Goal: Task Accomplishment & Management: Manage account settings

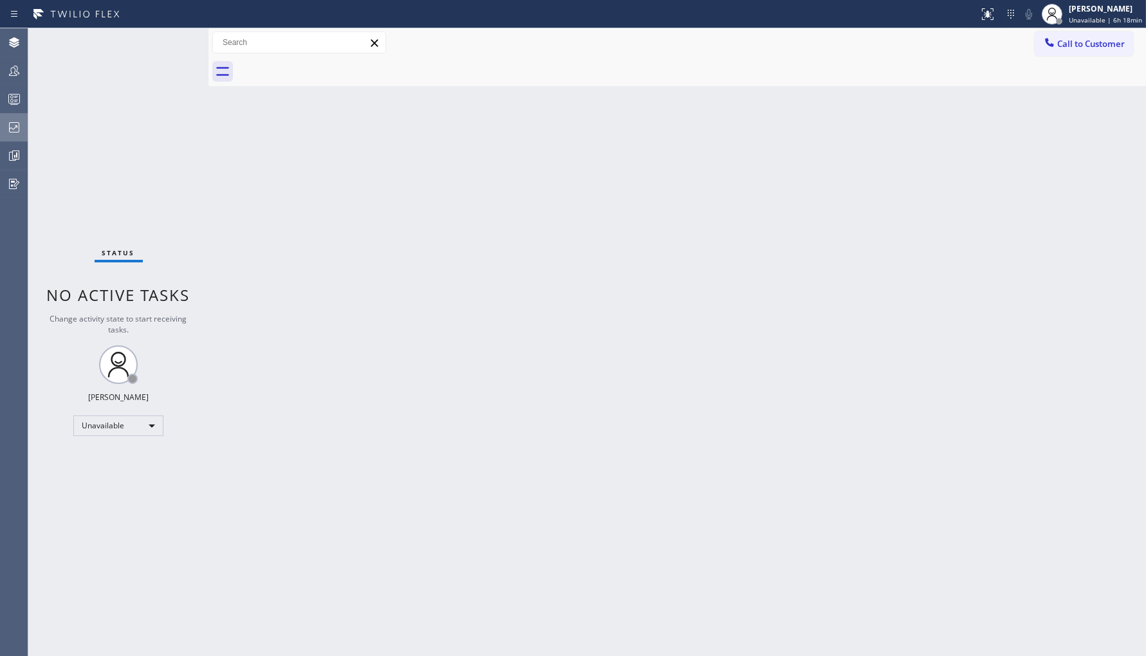
click at [19, 121] on icon at bounding box center [13, 127] width 15 height 15
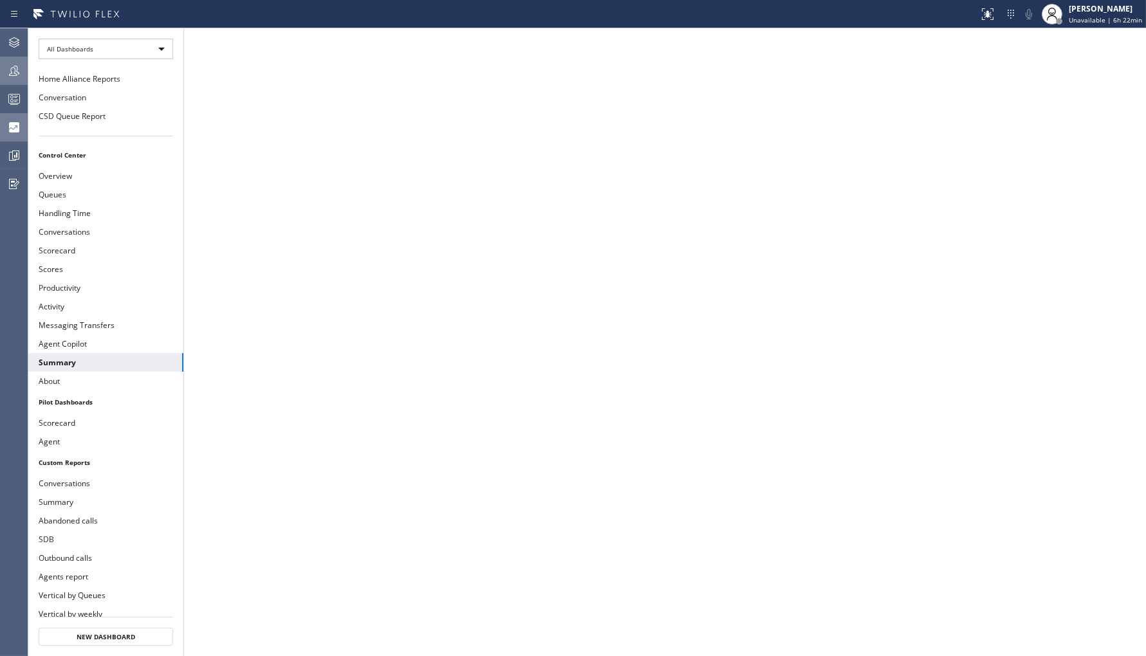
click at [8, 63] on icon at bounding box center [13, 70] width 15 height 15
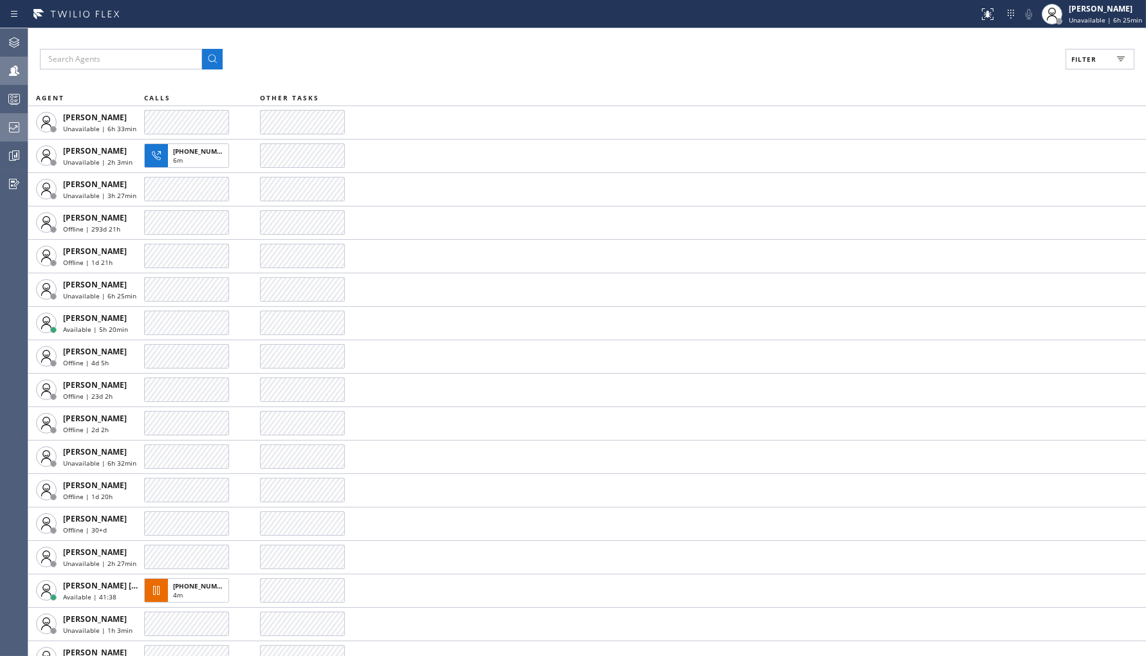
click at [142, 41] on div "Filter AGENT CALLS OTHER TASKS [PERSON_NAME] Unavailable | 6h 33min [PERSON_NAM…" at bounding box center [587, 342] width 1118 height 628
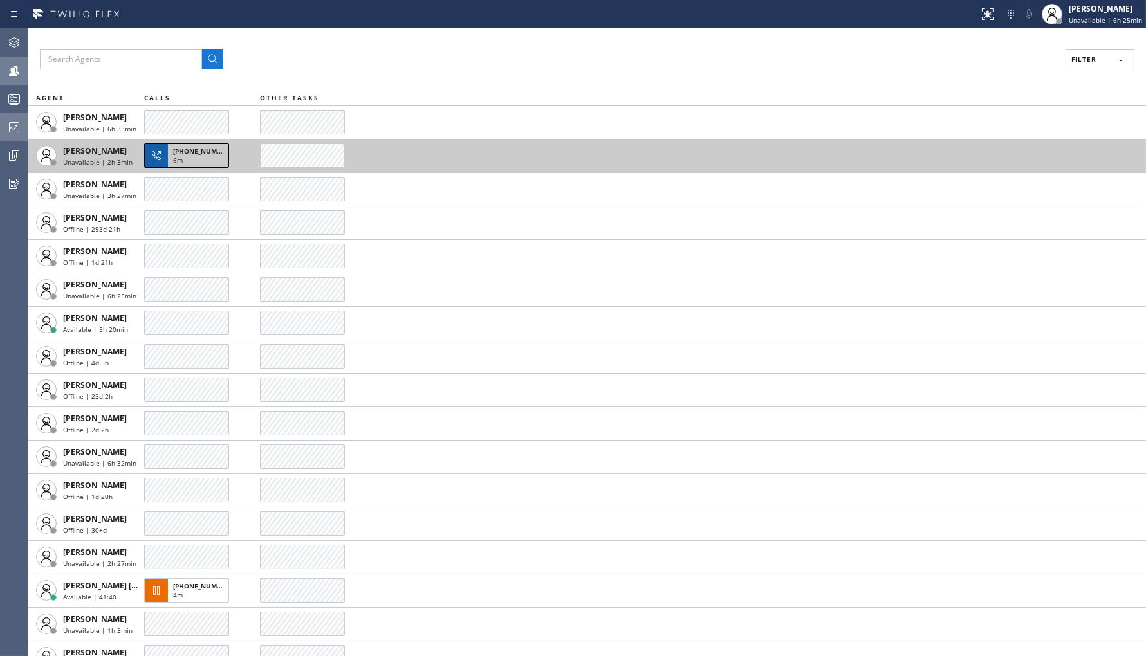
click at [183, 156] on div "6m" at bounding box center [198, 162] width 50 height 12
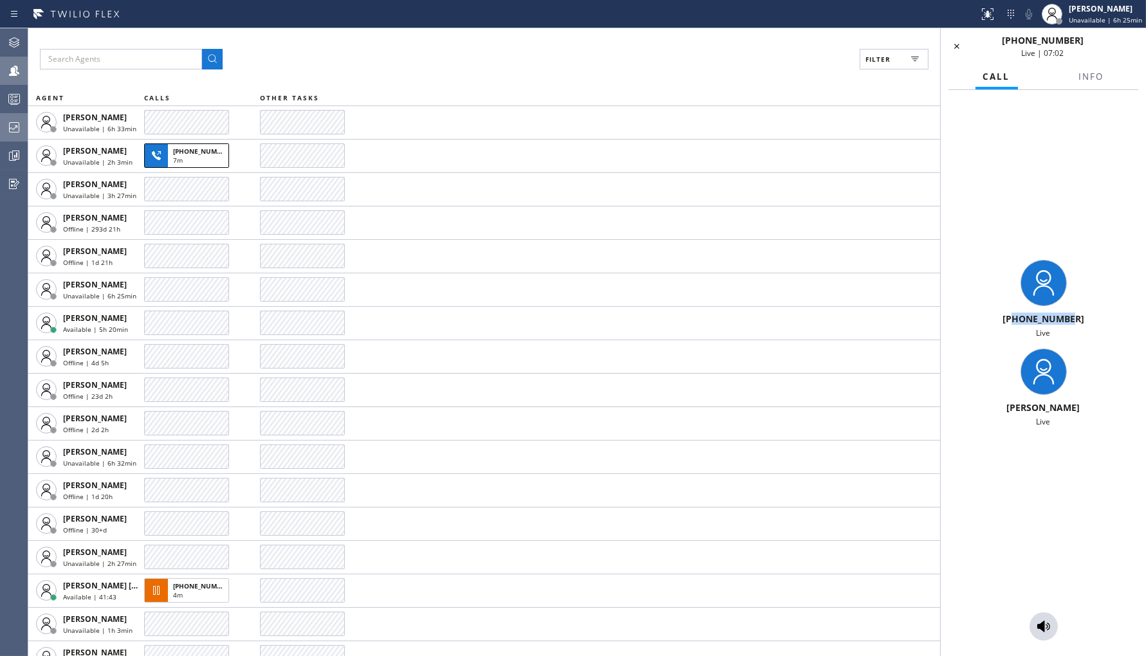
drag, startPoint x: 1017, startPoint y: 317, endPoint x: 1083, endPoint y: 313, distance: 65.8
click at [1083, 313] on div "[PHONE_NUMBER]" at bounding box center [1043, 319] width 195 height 12
copy span "8082501823"
click at [964, 46] on icon at bounding box center [960, 46] width 15 height 15
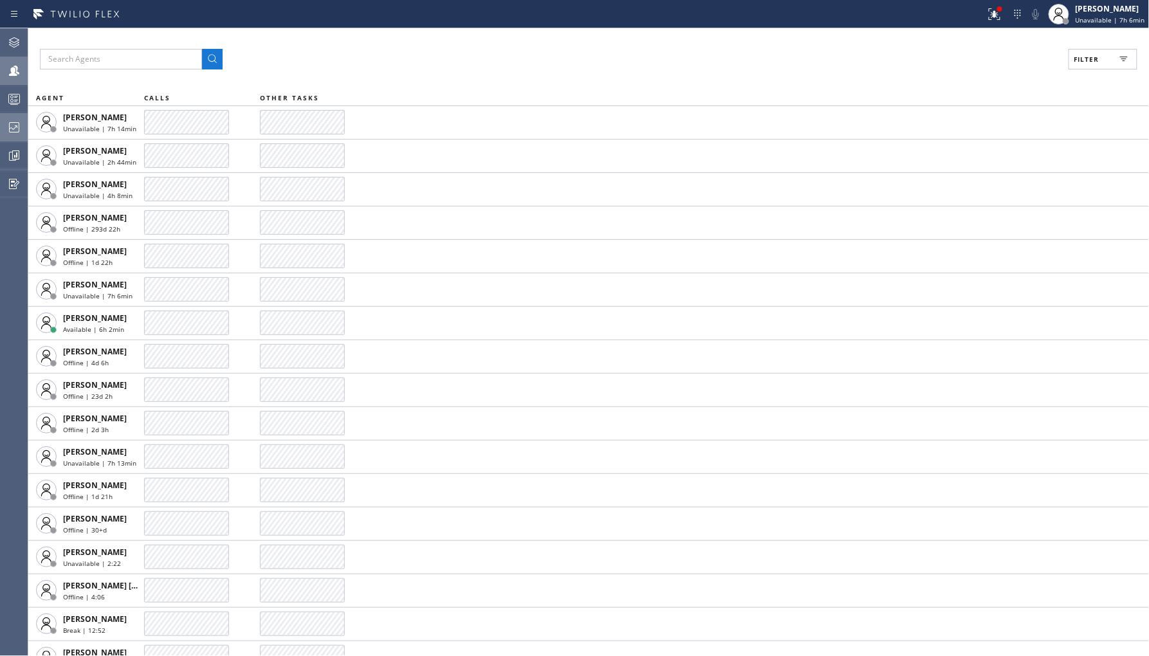
click at [23, 125] on div at bounding box center [14, 127] width 28 height 15
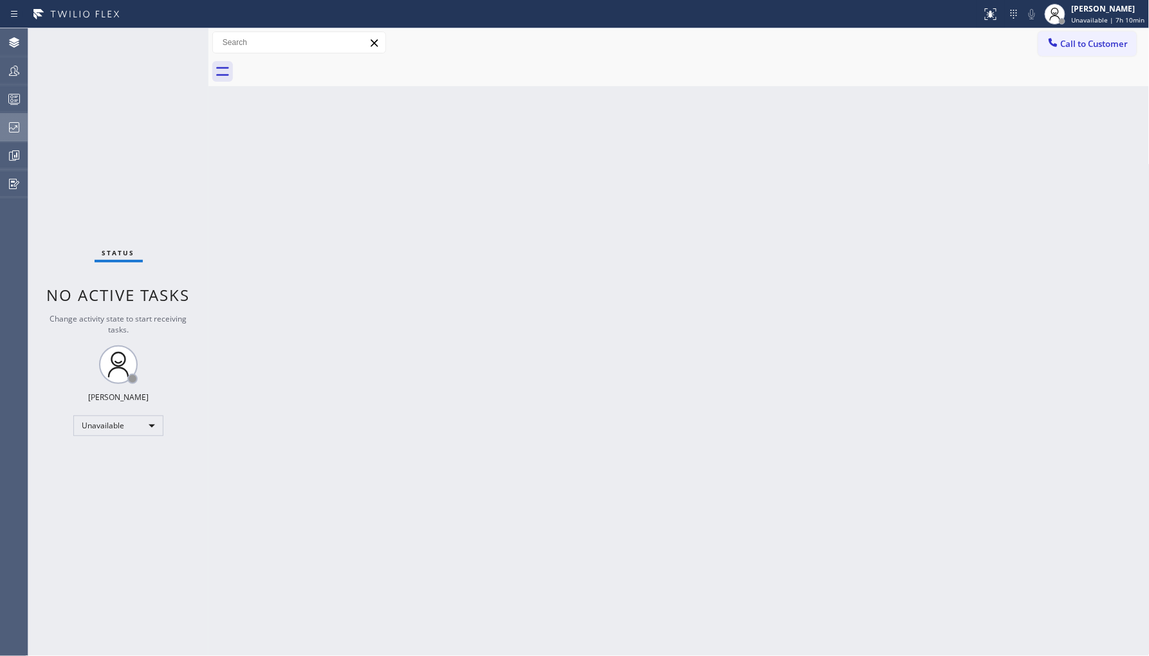
click at [14, 129] on icon at bounding box center [13, 127] width 15 height 15
click at [19, 73] on icon at bounding box center [13, 70] width 15 height 15
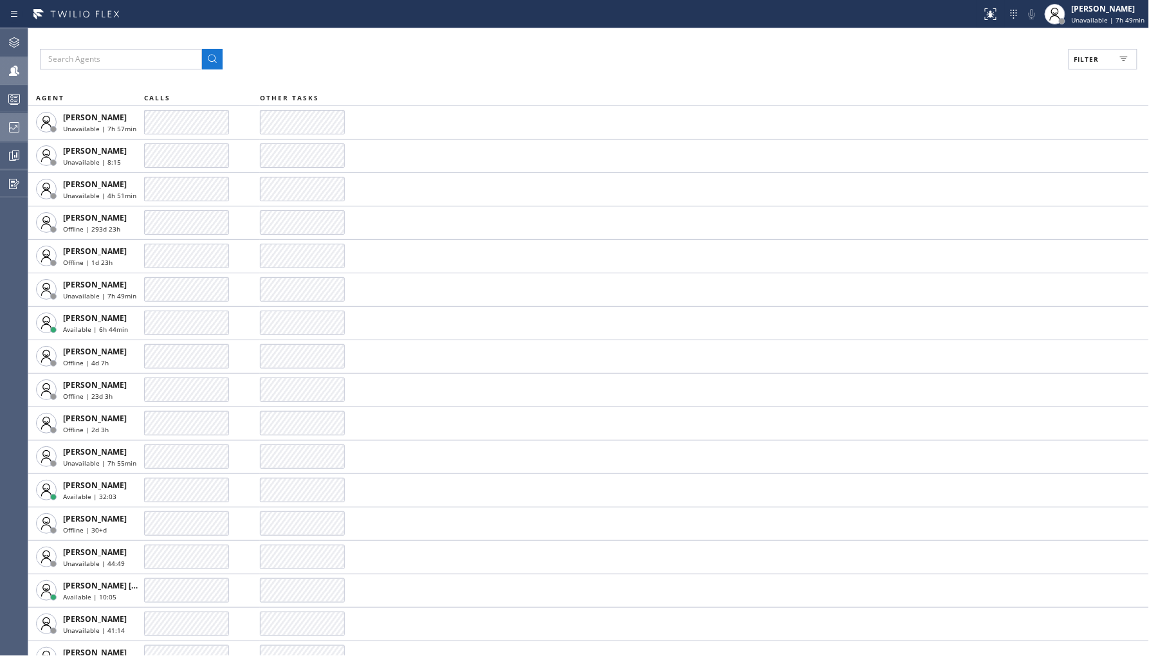
click at [21, 133] on icon at bounding box center [13, 127] width 15 height 15
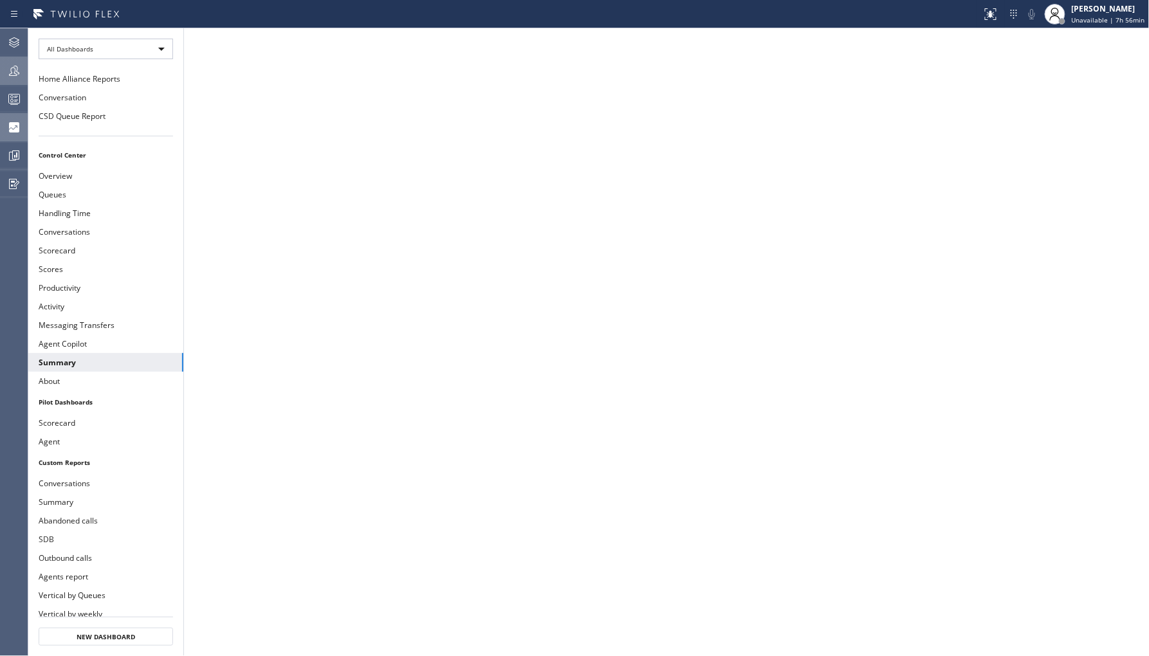
click at [5, 60] on div at bounding box center [14, 71] width 28 height 26
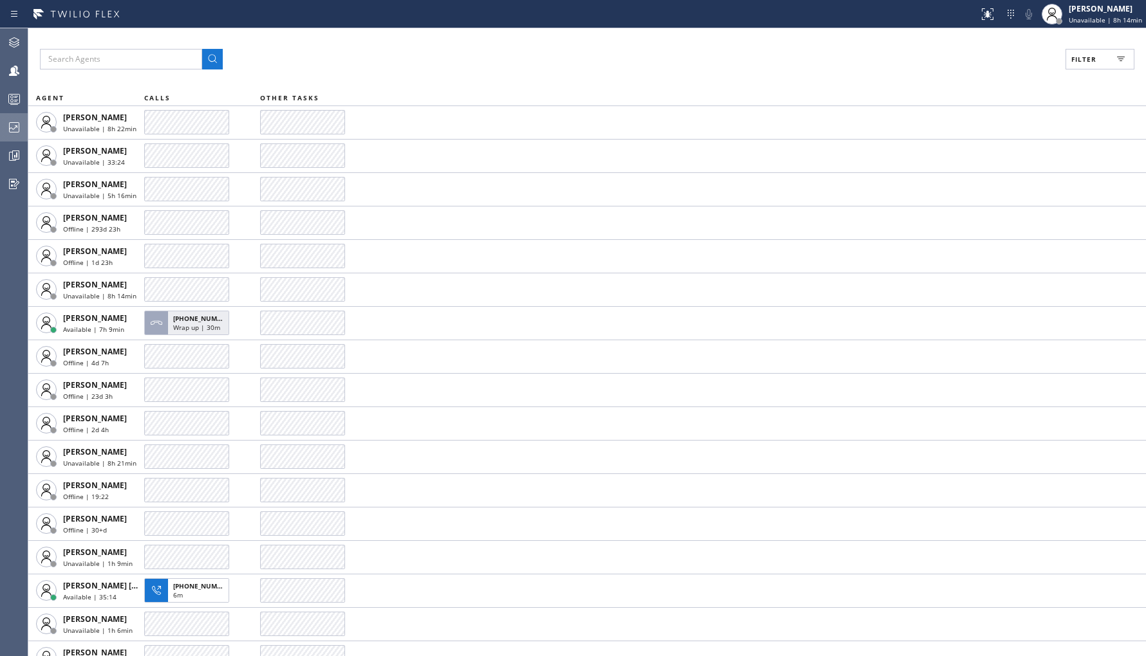
click at [9, 132] on icon at bounding box center [13, 127] width 15 height 15
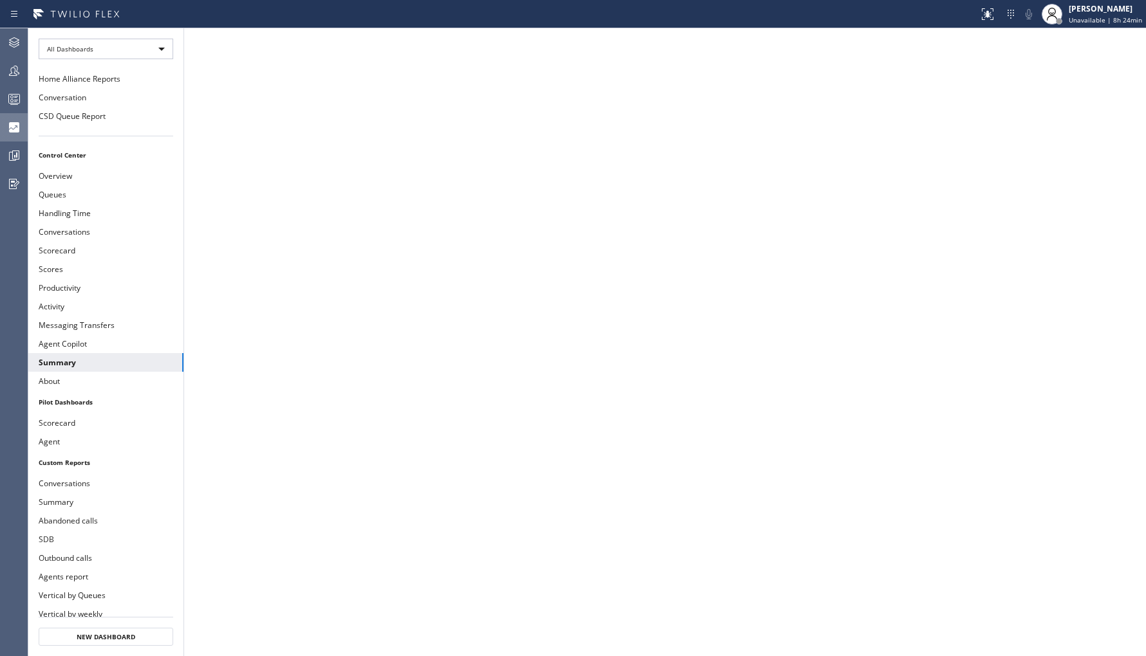
click at [11, 66] on icon at bounding box center [13, 70] width 15 height 15
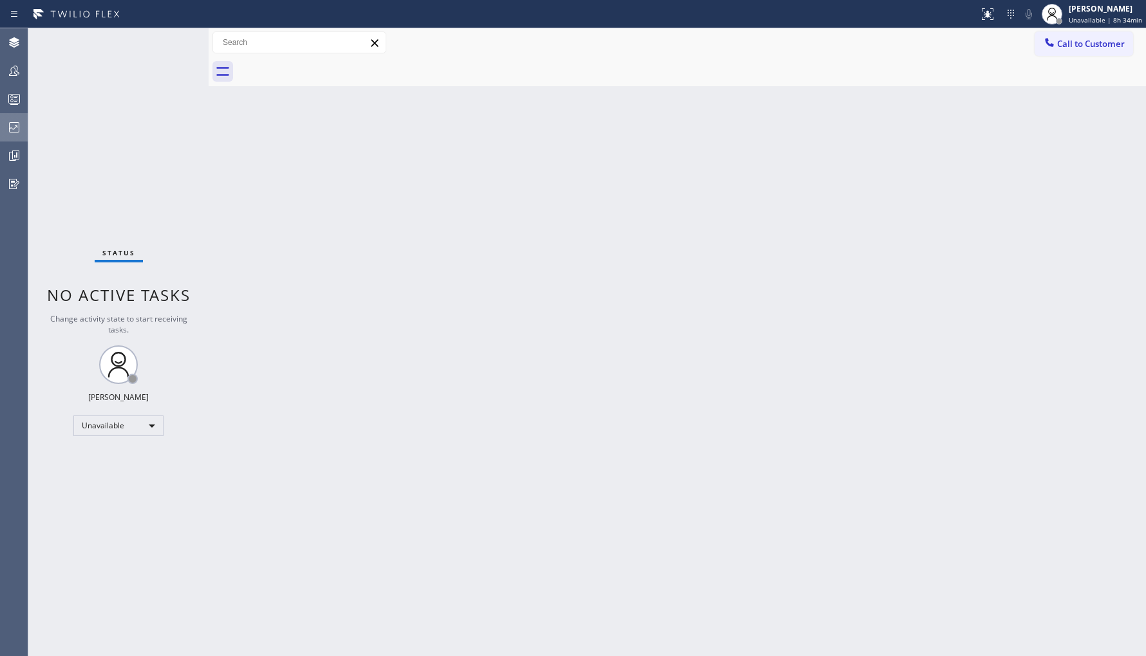
click at [15, 130] on icon at bounding box center [13, 127] width 15 height 15
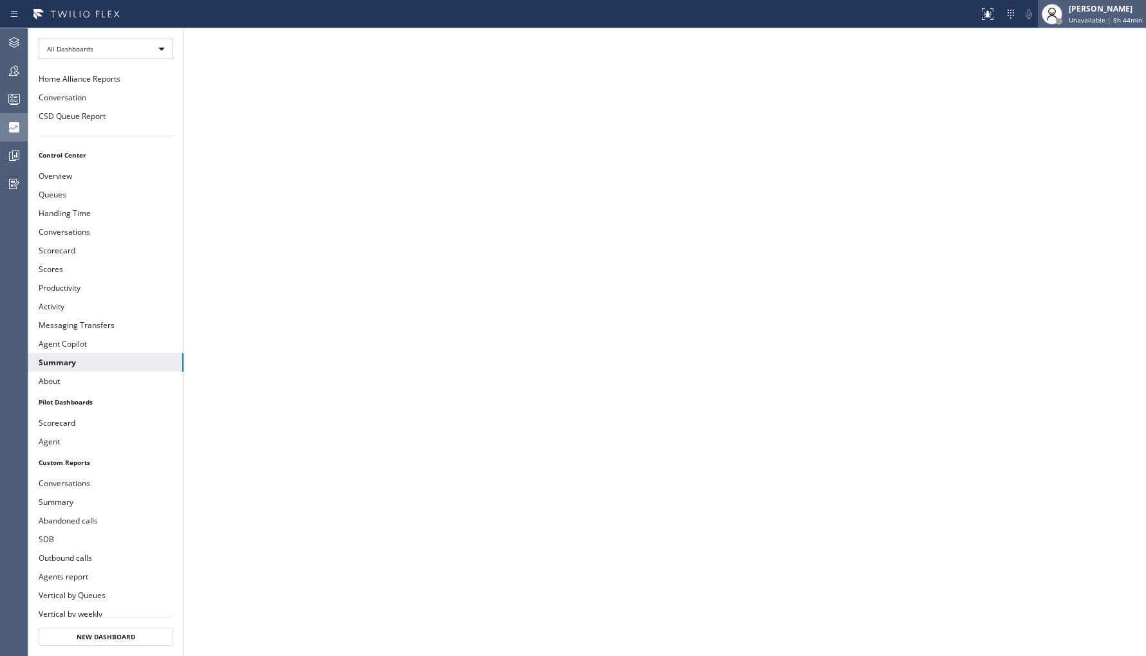
click at [1097, 11] on div "[PERSON_NAME]" at bounding box center [1104, 8] width 73 height 11
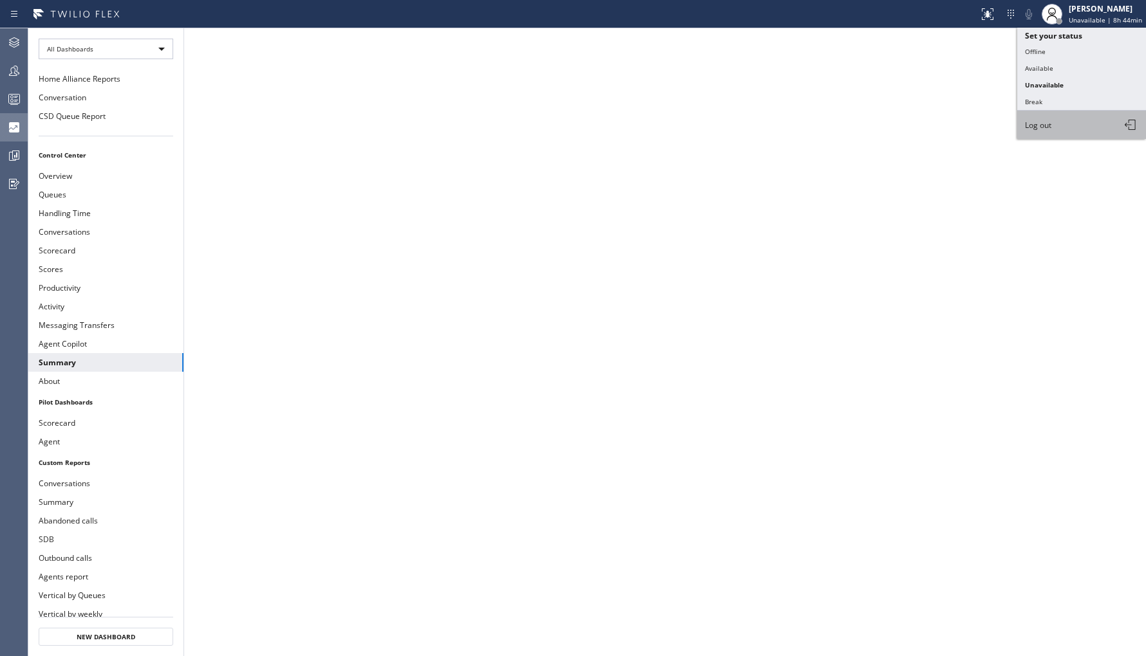
click at [1041, 123] on span "Log out" at bounding box center [1038, 125] width 26 height 11
